Goal: Task Accomplishment & Management: Use online tool/utility

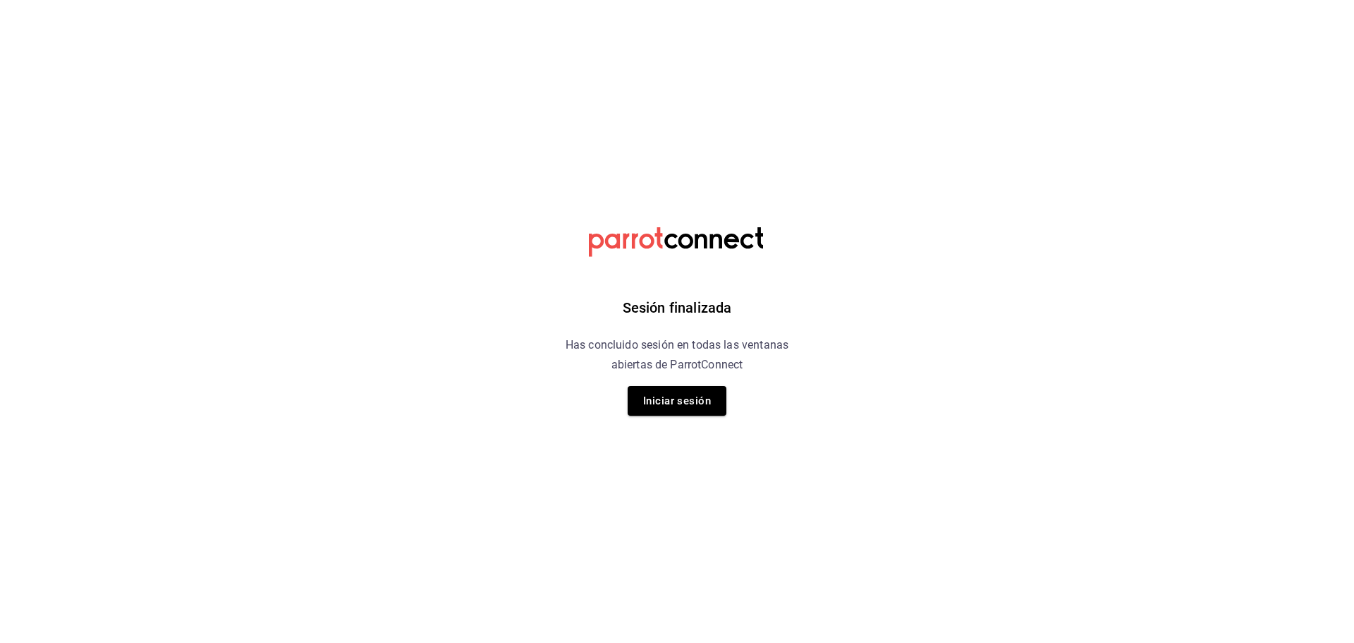
click at [671, 420] on div "Sesión finalizada Has concluido sesión en todas las ventanas abiertas de Parrot…" at bounding box center [677, 321] width 356 height 643
click at [682, 402] on button "Iniciar sesión" at bounding box center [677, 401] width 99 height 30
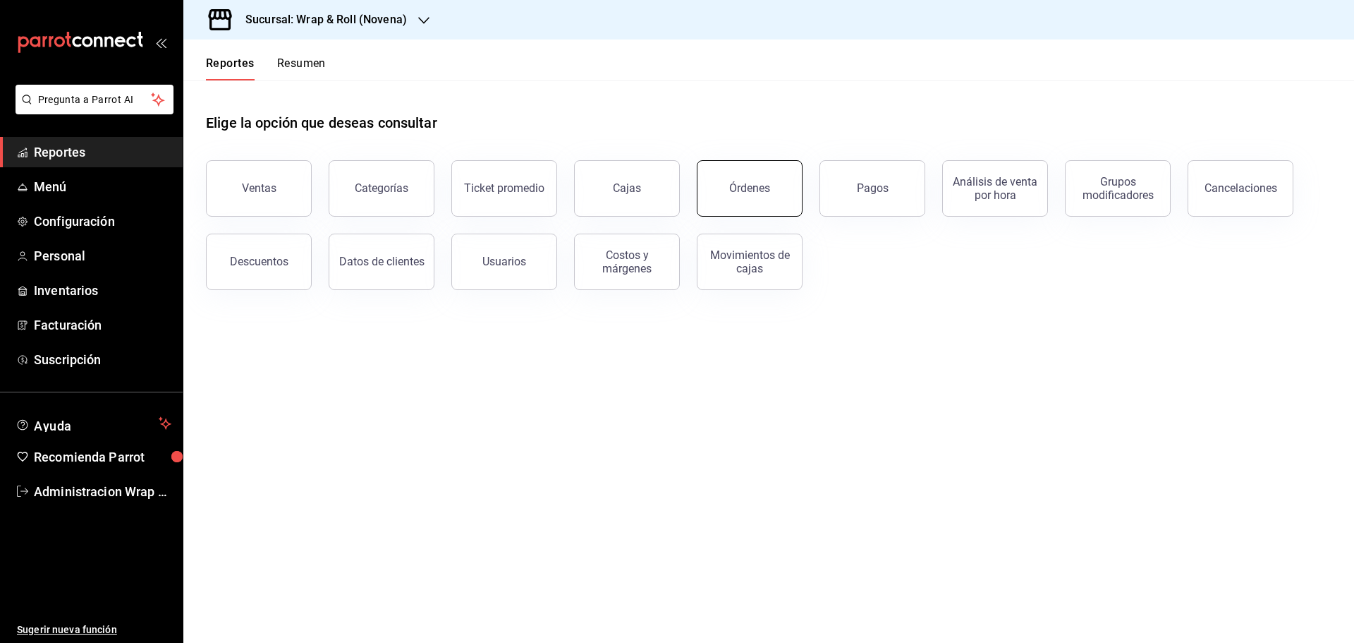
click at [739, 188] on div "Órdenes" at bounding box center [749, 187] width 41 height 13
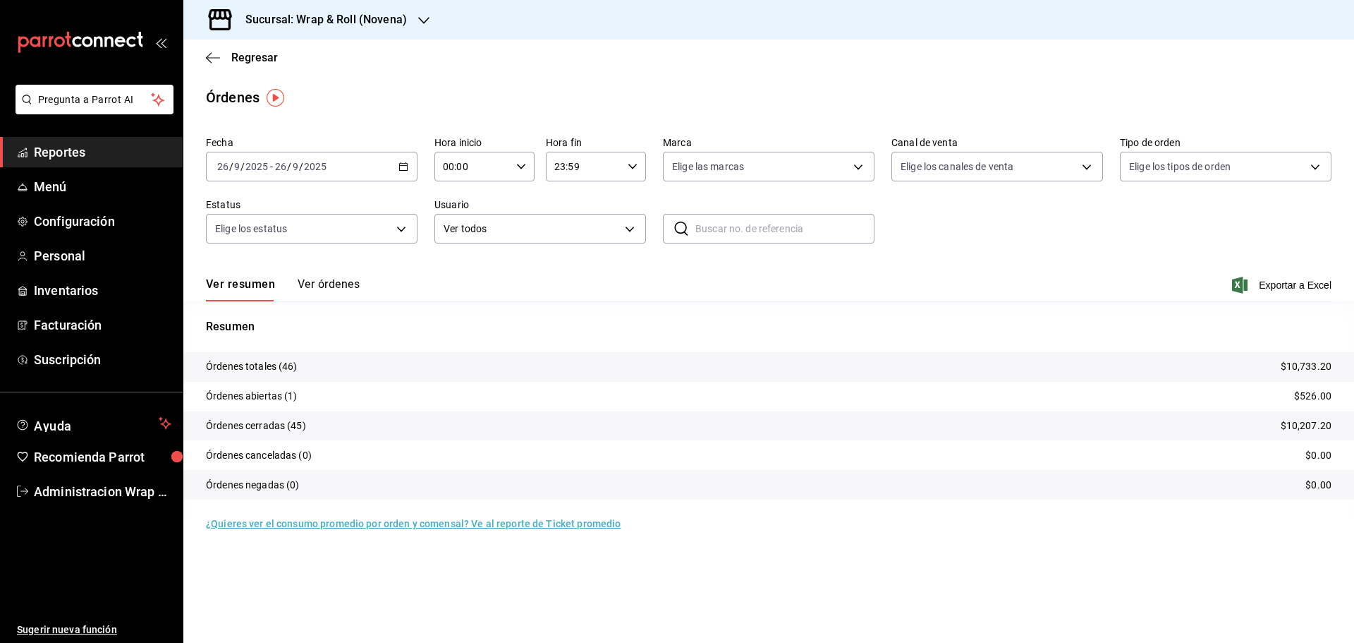
click at [428, 20] on div "Sucursal: Wrap & Roll (Novena)" at bounding box center [315, 20] width 241 height 40
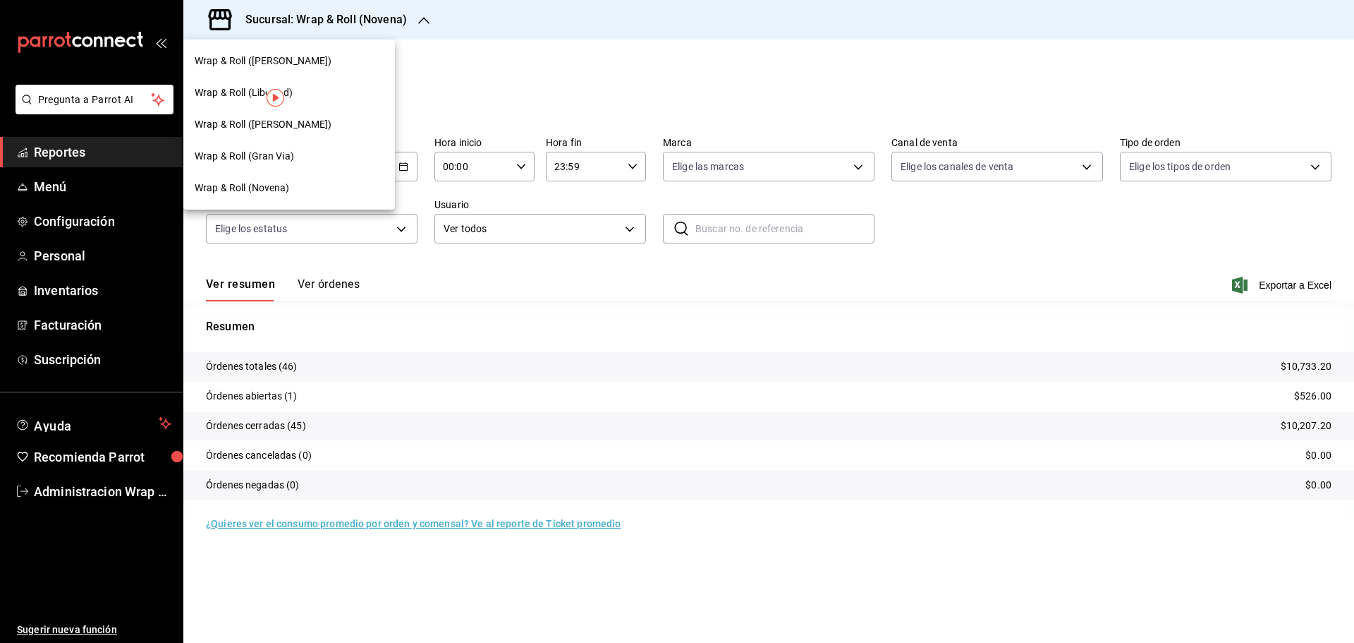
click at [251, 86] on span "Wrap & Roll (Libertad)" at bounding box center [244, 92] width 98 height 15
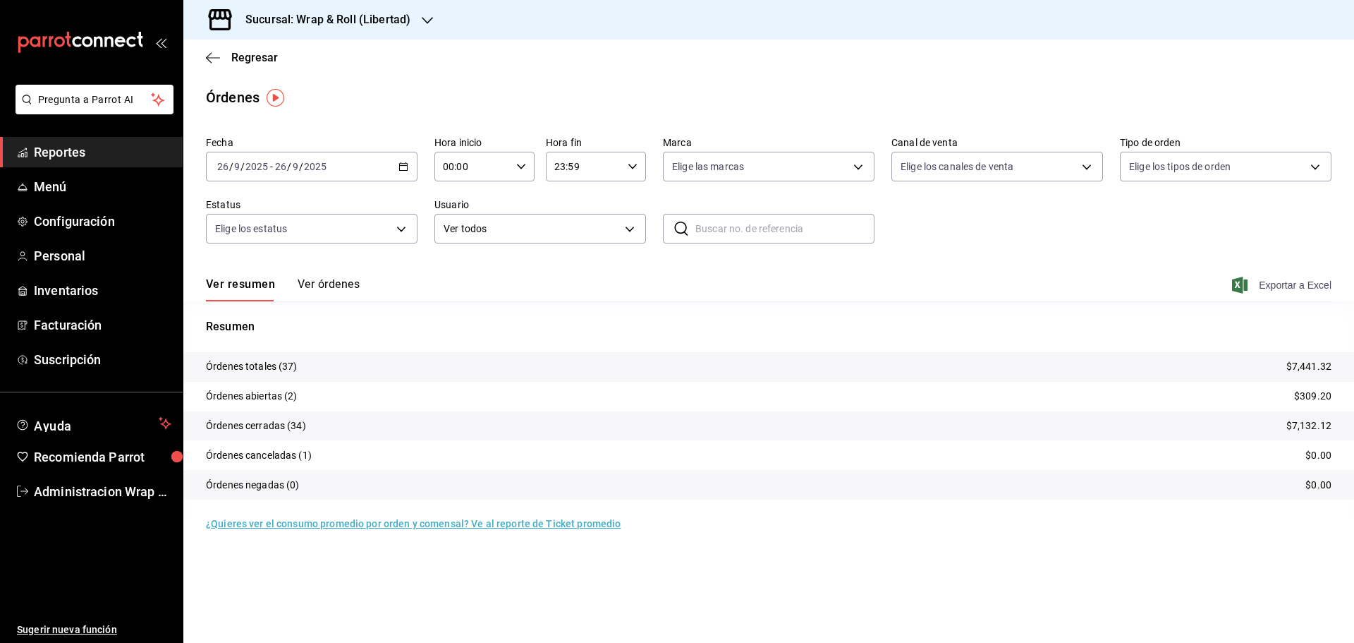
click at [1326, 286] on span "Exportar a Excel" at bounding box center [1283, 285] width 97 height 17
